Goal: Find specific page/section

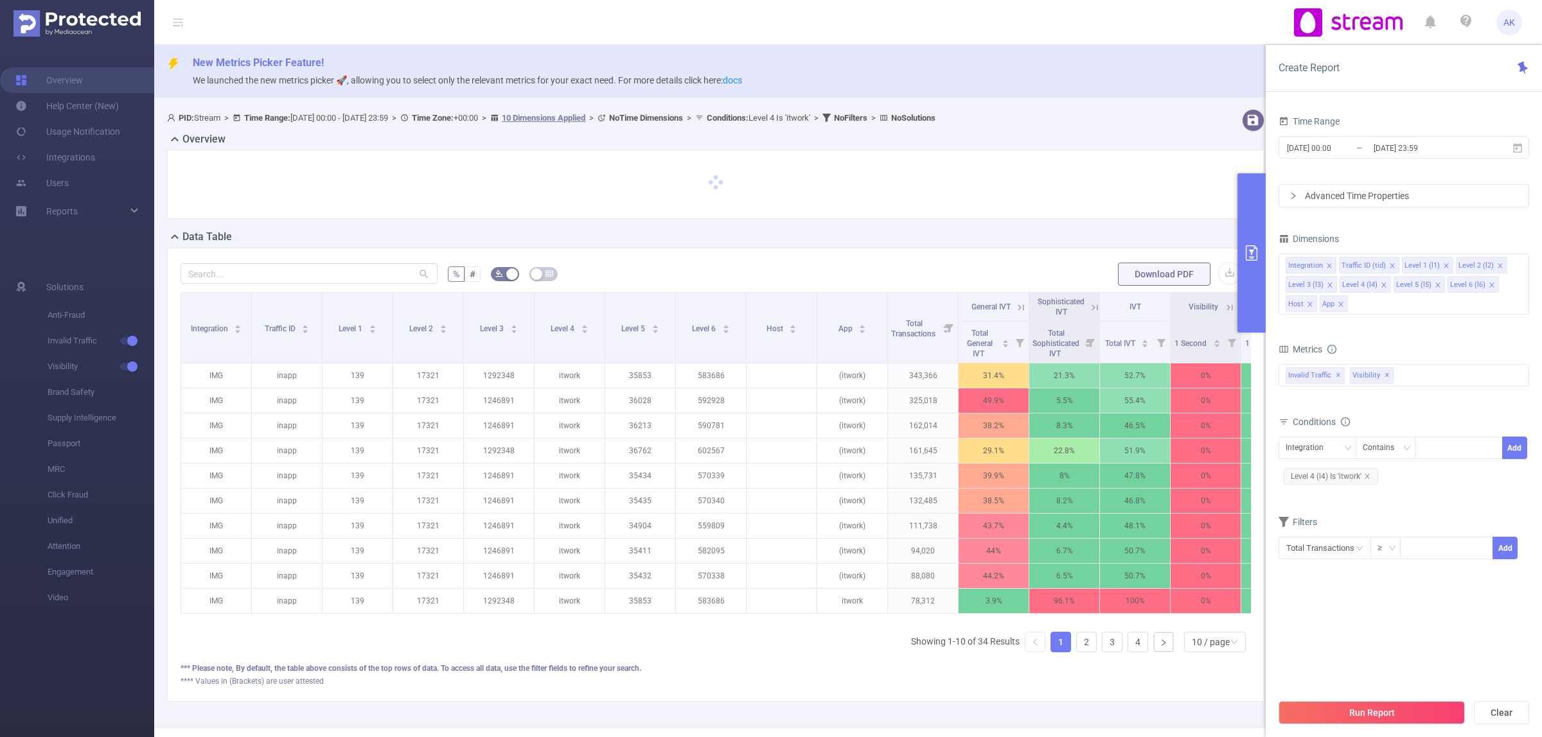
click at [1253, 233] on button "primary" at bounding box center [1251, 252] width 28 height 159
click at [1247, 258] on icon "primary" at bounding box center [1251, 252] width 15 height 15
click at [1244, 274] on button "primary" at bounding box center [1251, 252] width 28 height 159
click at [1077, 652] on link "2" at bounding box center [1086, 642] width 19 height 19
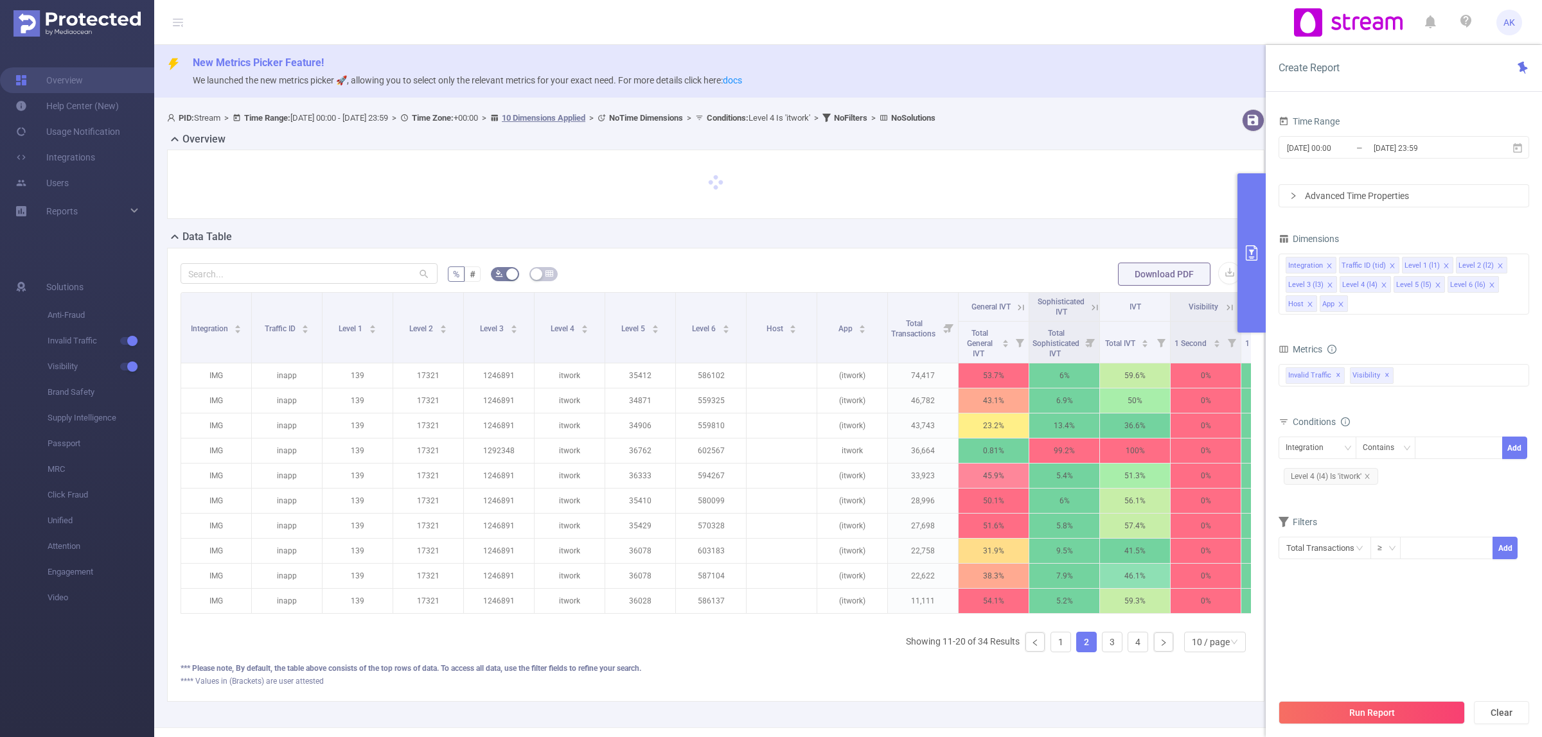
click at [1260, 227] on button "primary" at bounding box center [1251, 252] width 28 height 159
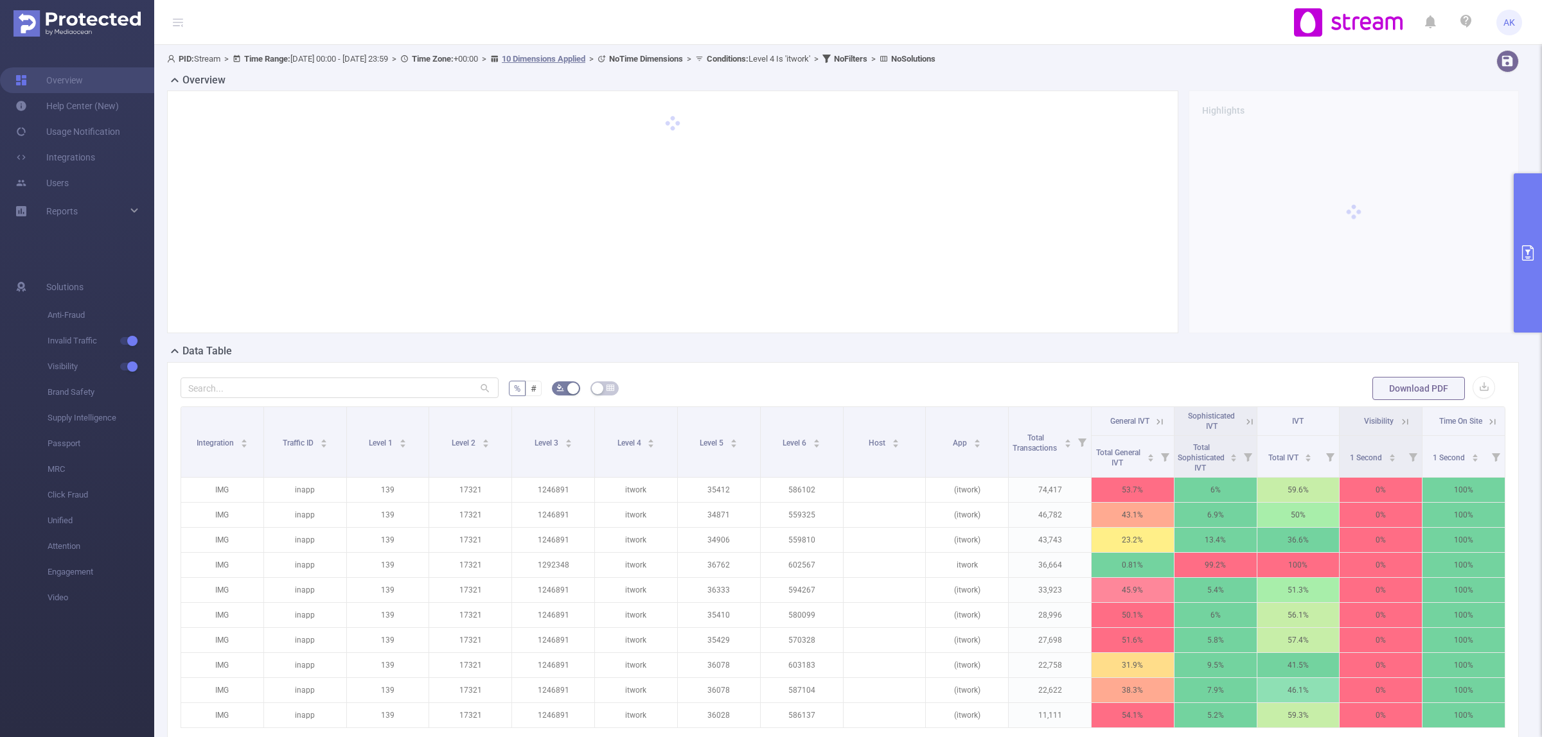
scroll to position [161, 0]
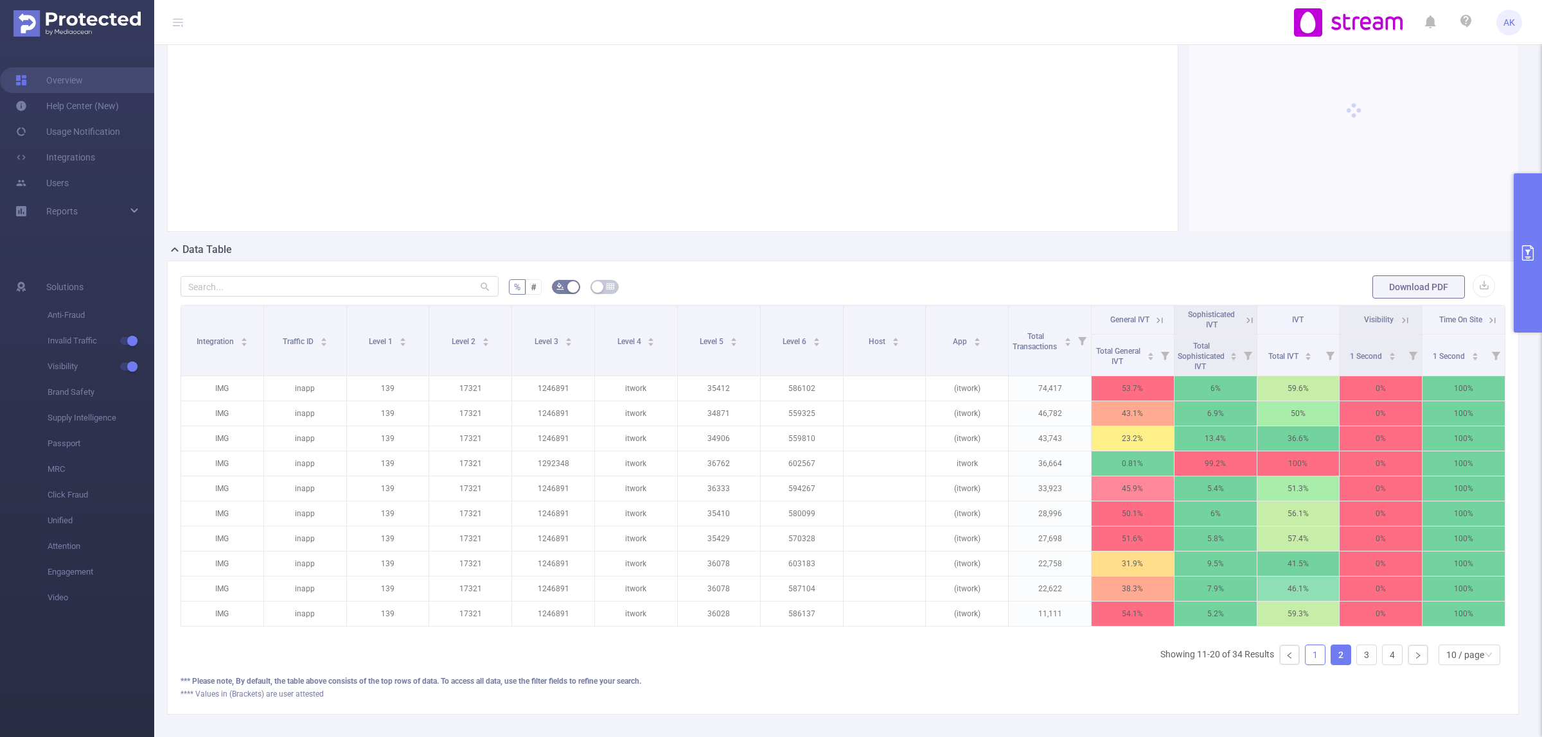
click at [1305, 665] on link "1" at bounding box center [1314, 655] width 19 height 19
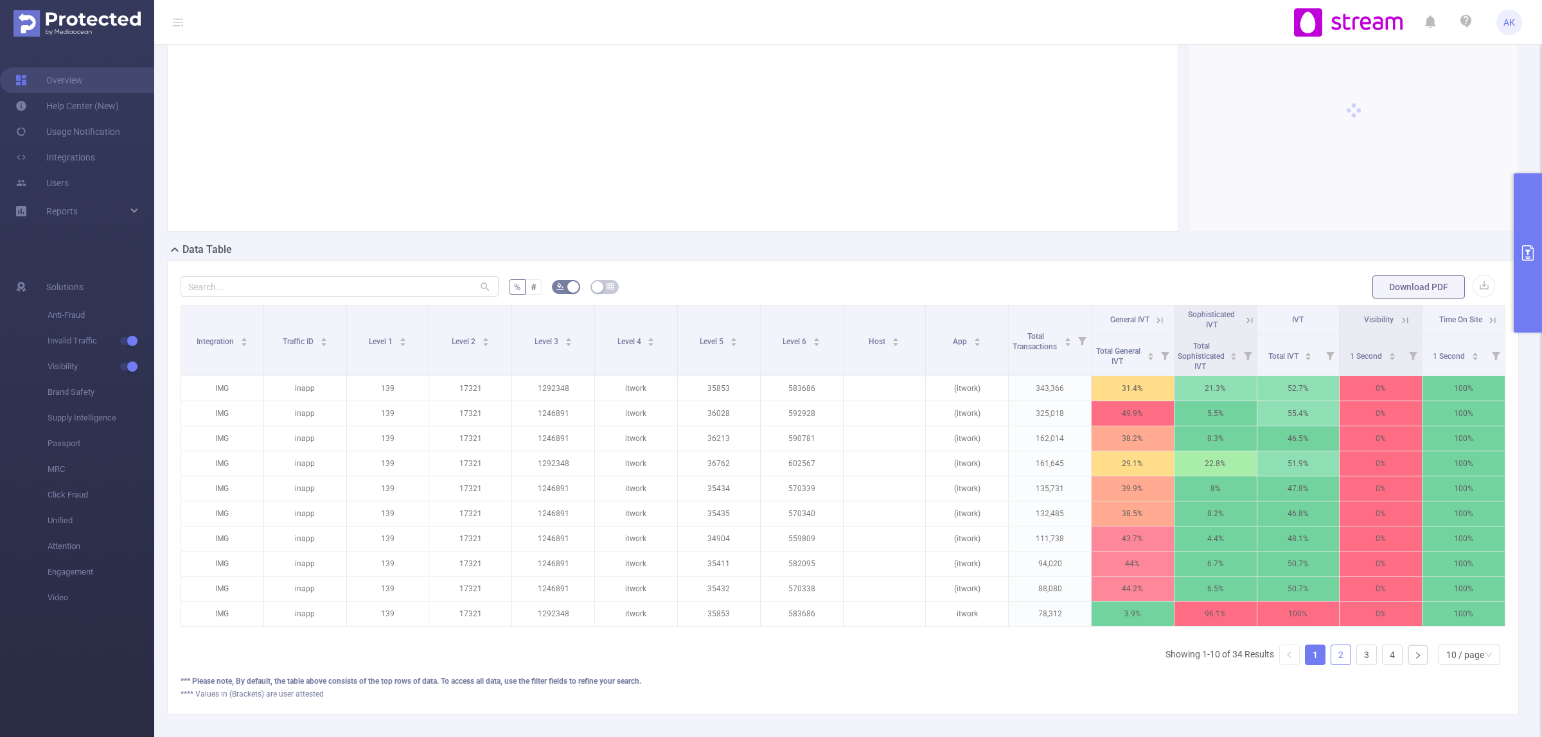
click at [1331, 665] on link "2" at bounding box center [1340, 655] width 19 height 19
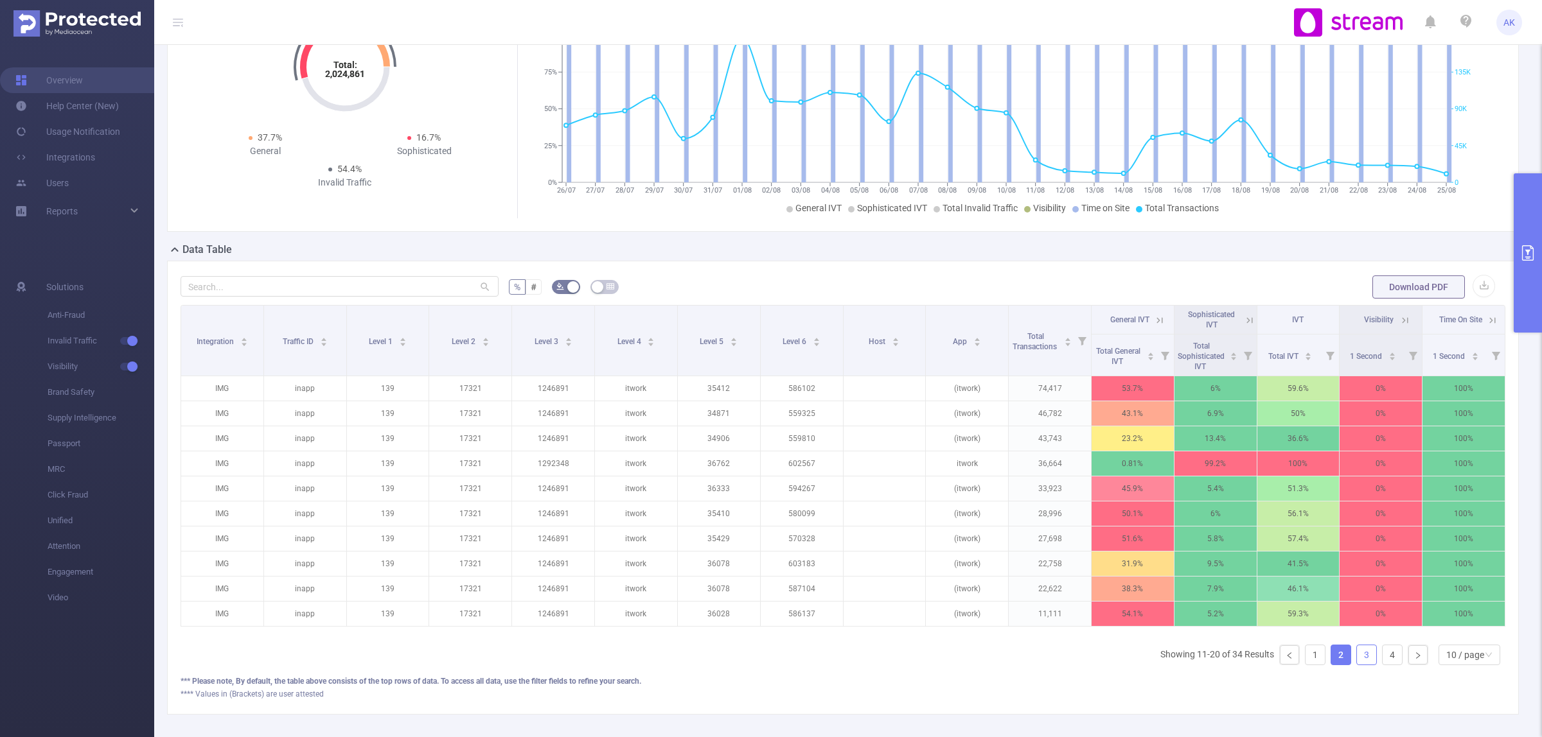
click at [1357, 665] on link "3" at bounding box center [1366, 655] width 19 height 19
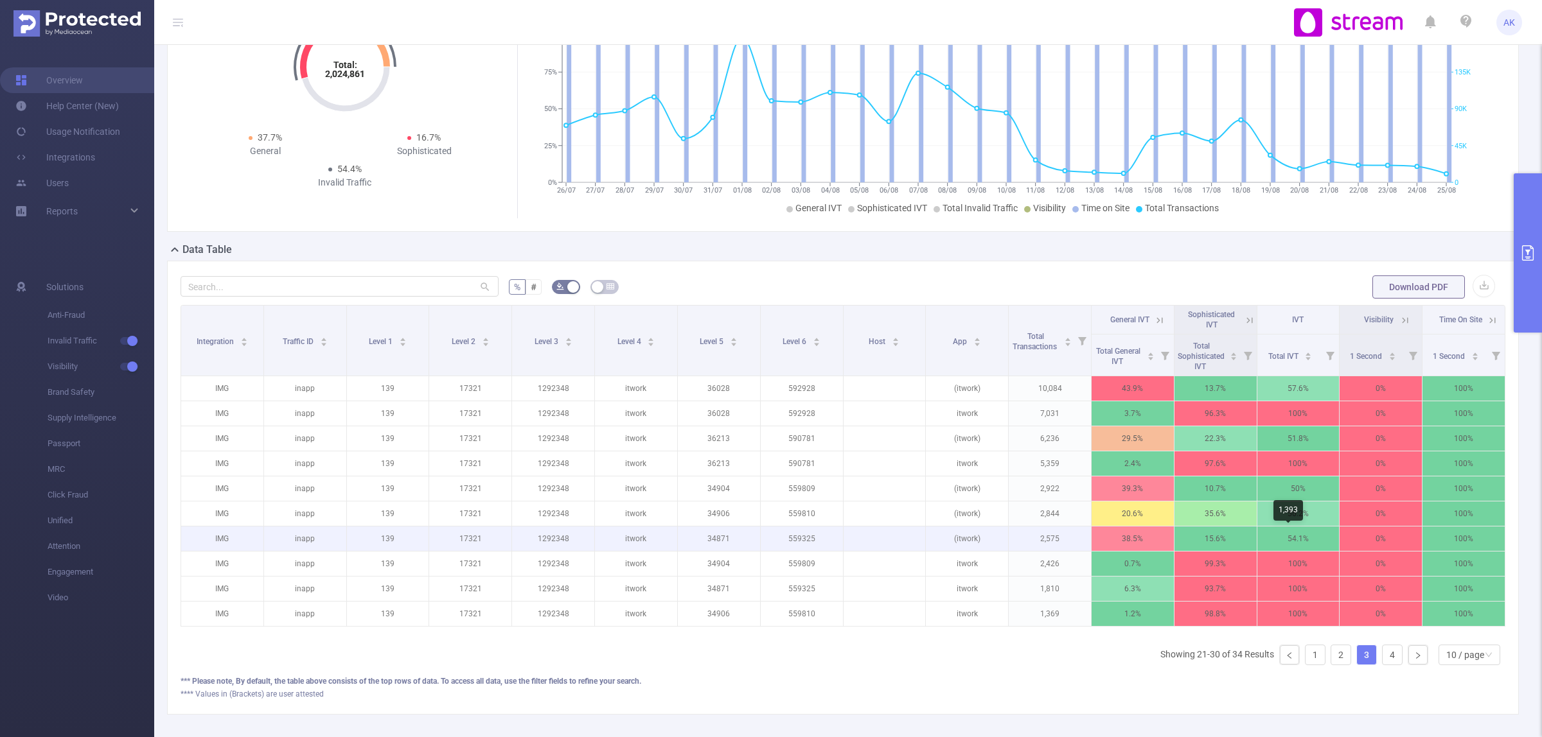
scroll to position [0, 2]
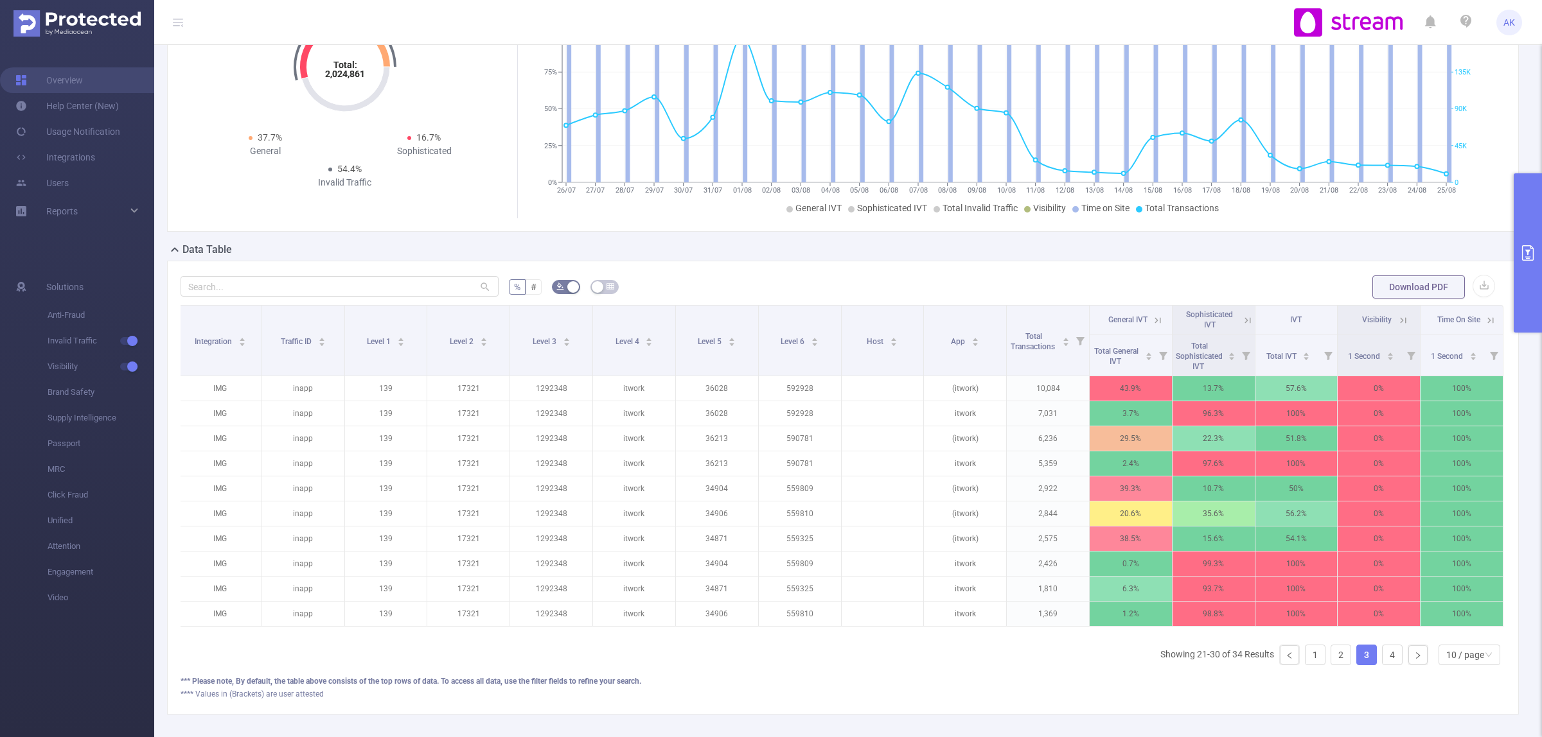
click at [1400, 319] on icon at bounding box center [1403, 320] width 6 height 6
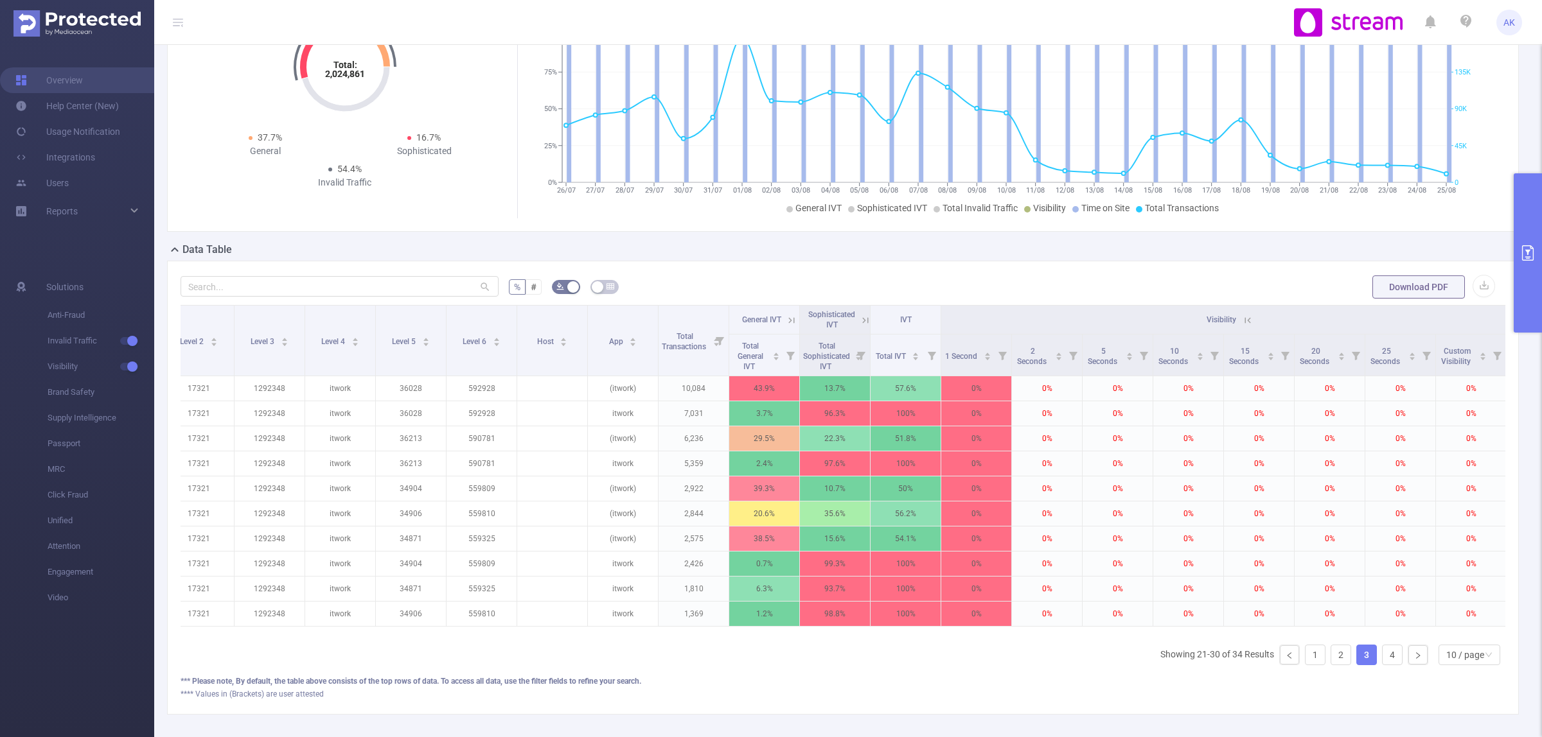
scroll to position [0, 316]
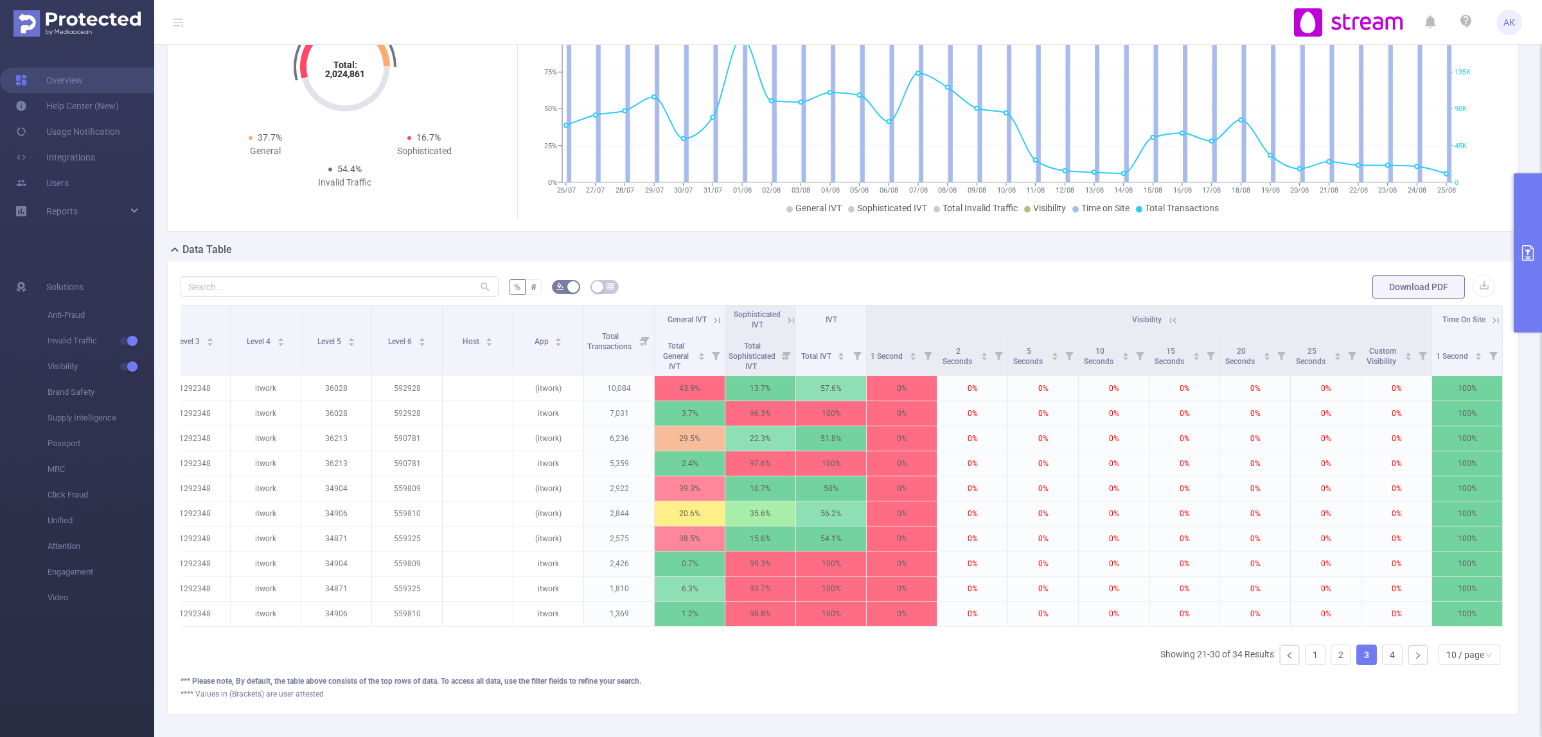
click at [1490, 322] on icon at bounding box center [1496, 321] width 12 height 12
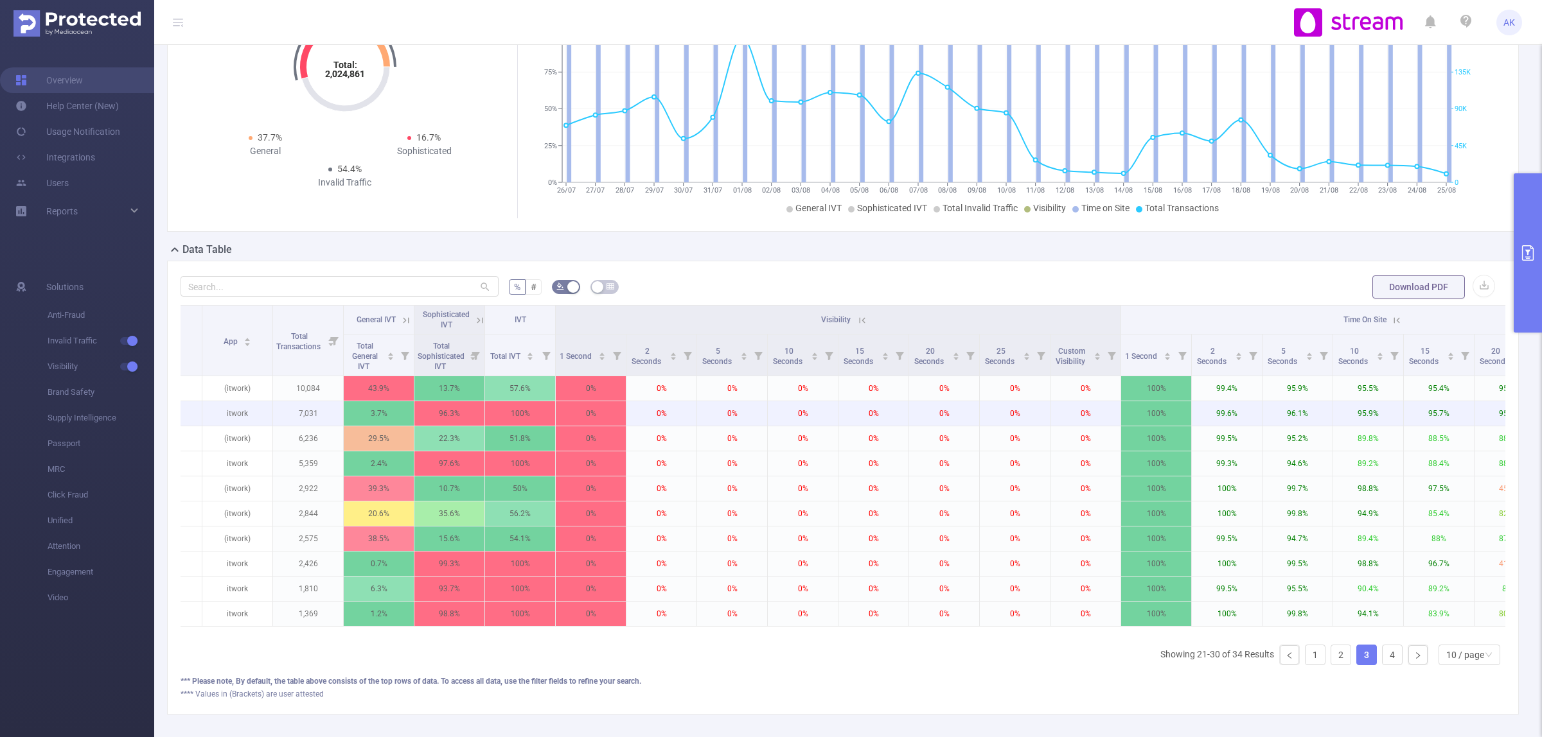
scroll to position [0, 740]
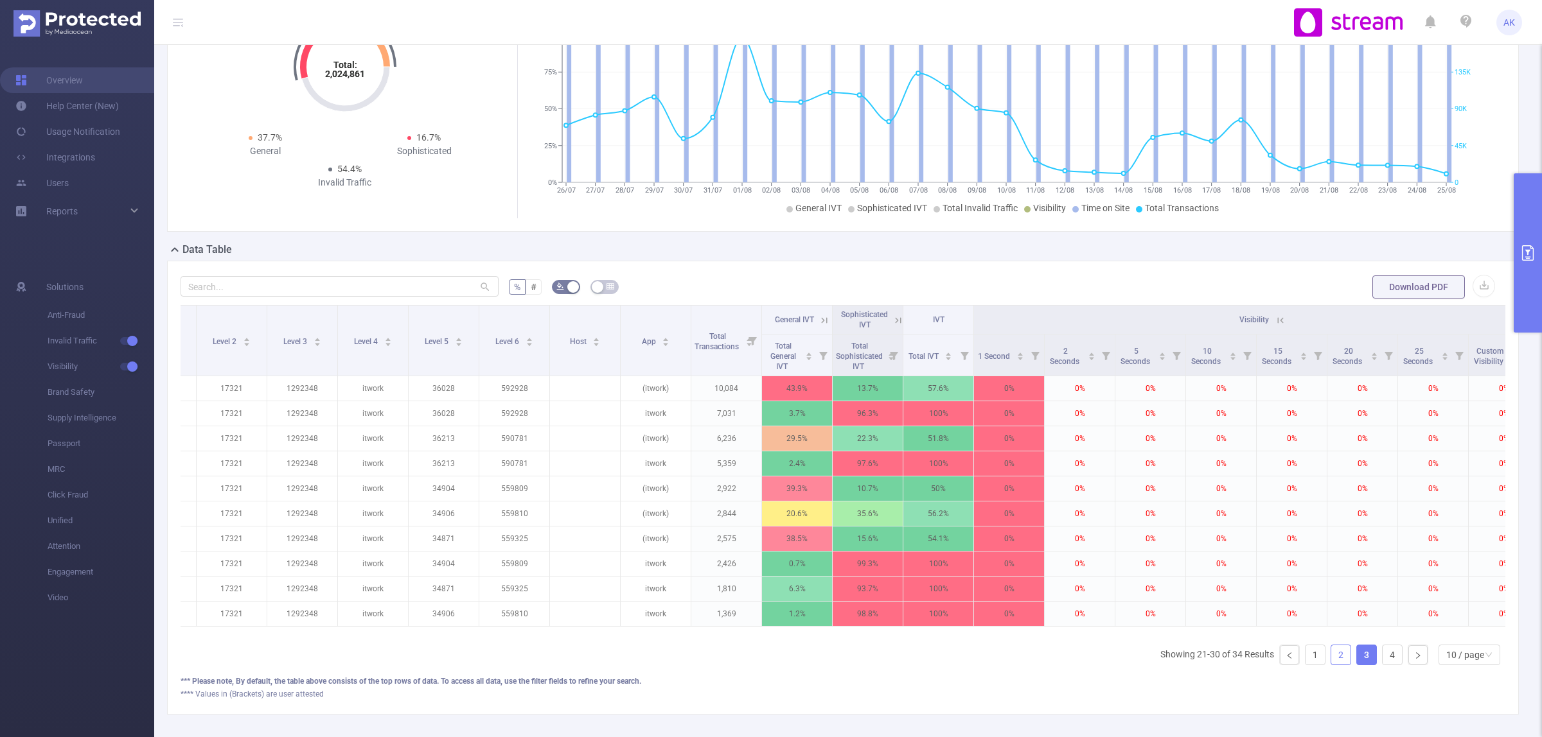
click at [1331, 665] on link "2" at bounding box center [1340, 655] width 19 height 19
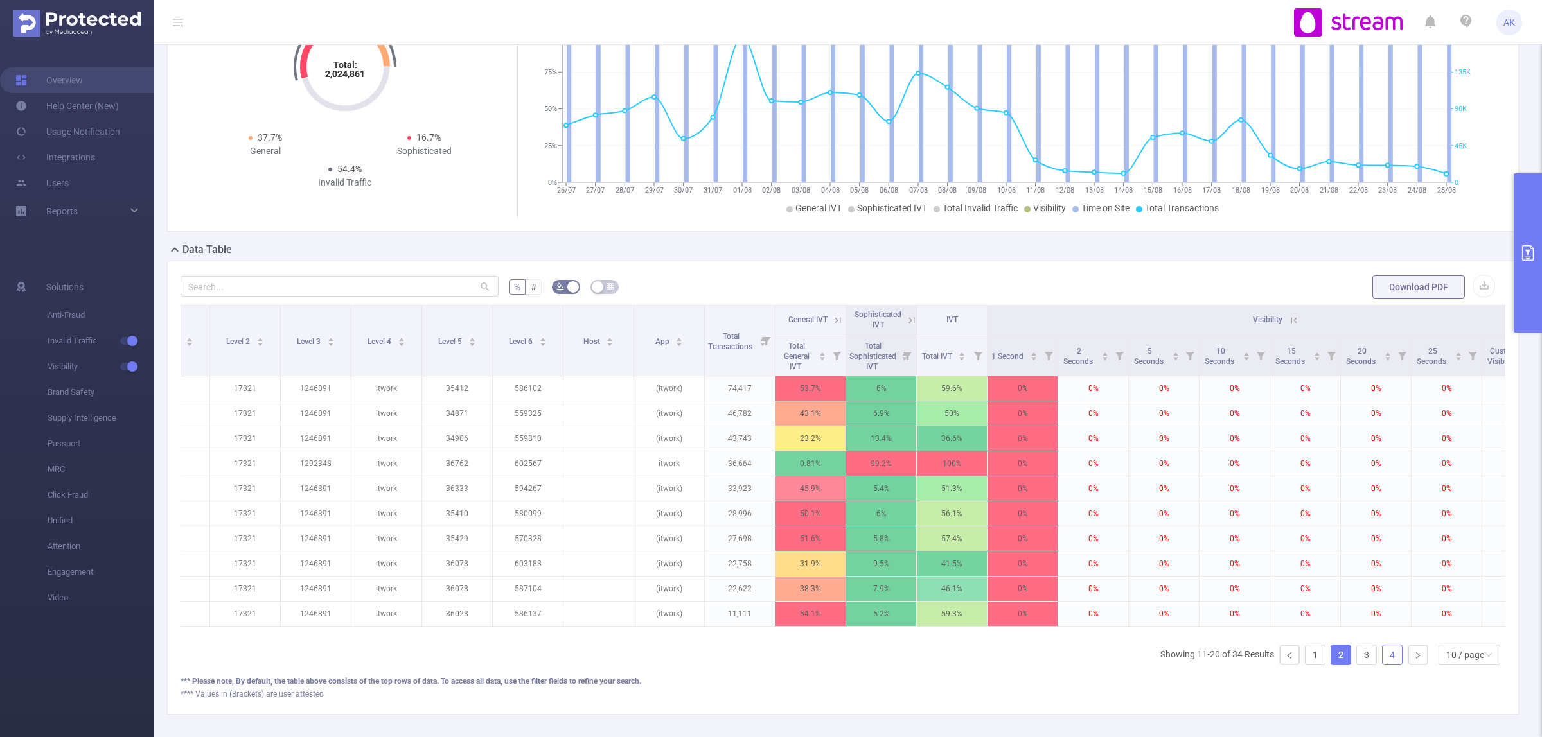
click at [1382, 665] on link "4" at bounding box center [1391, 655] width 19 height 19
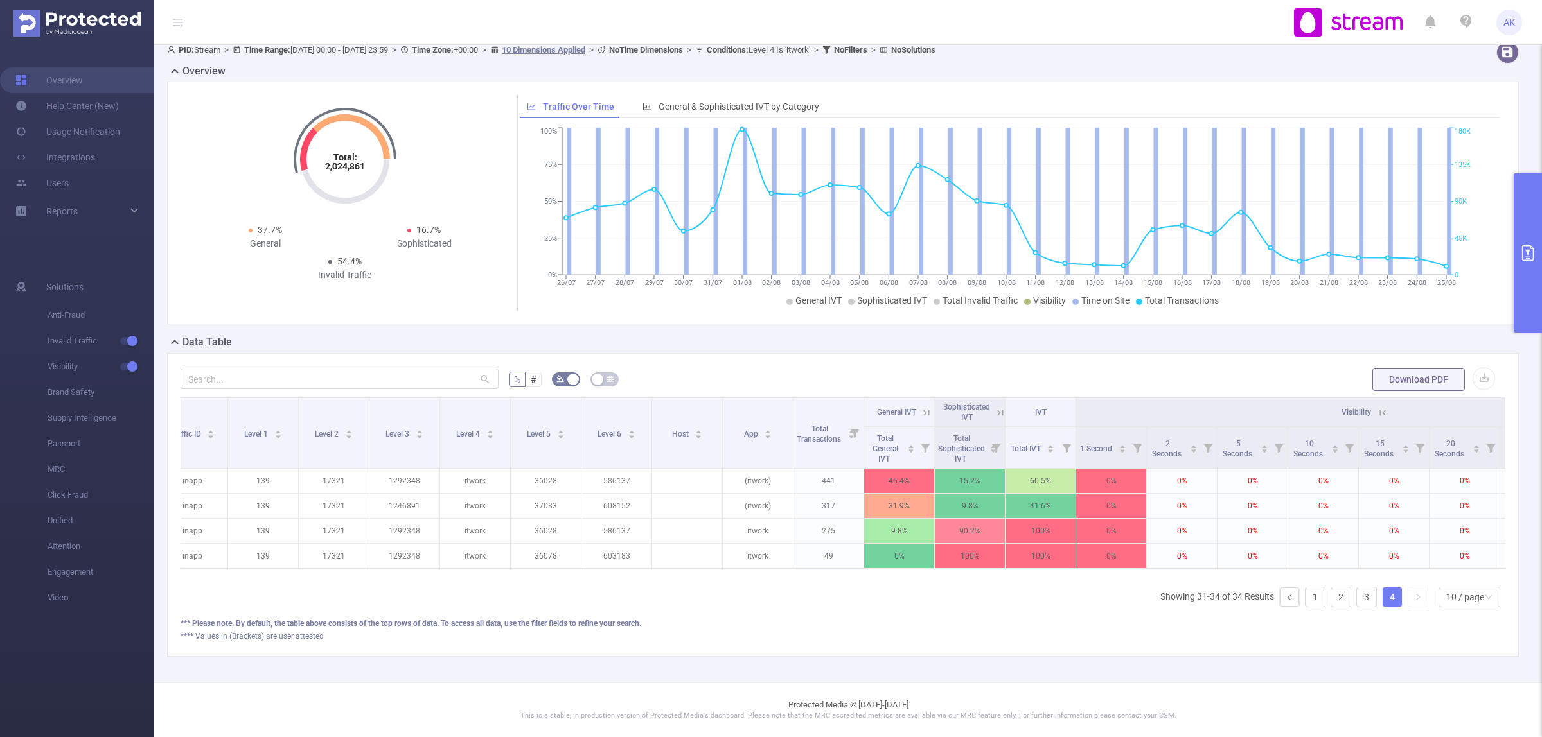
scroll to position [0, 0]
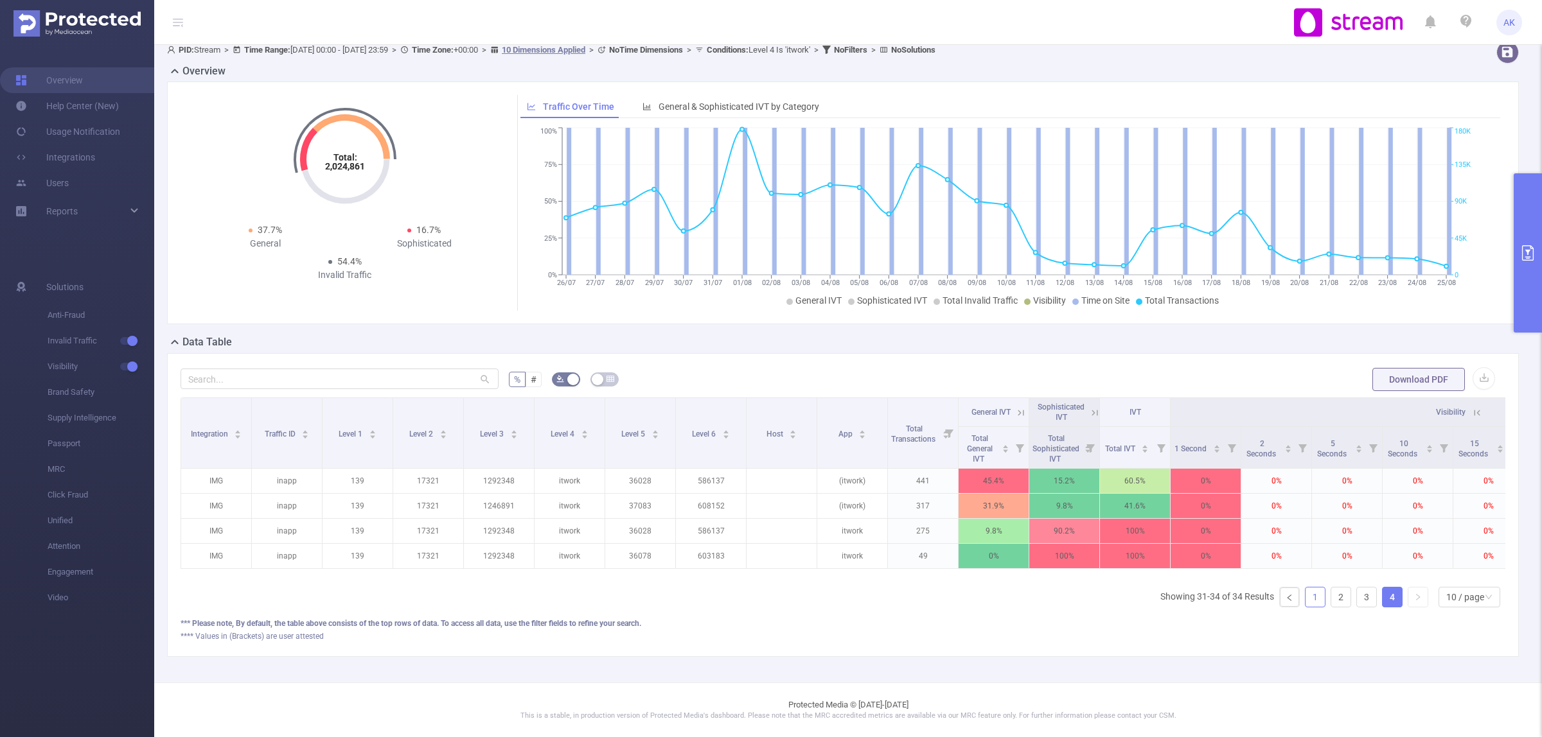
click at [1305, 601] on link "1" at bounding box center [1314, 597] width 19 height 19
